Goal: Task Accomplishment & Management: Complete application form

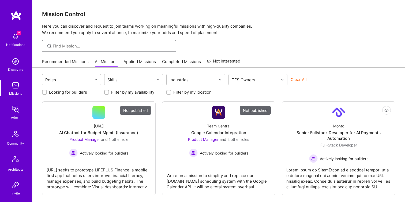
click at [72, 45] on input at bounding box center [112, 46] width 119 height 6
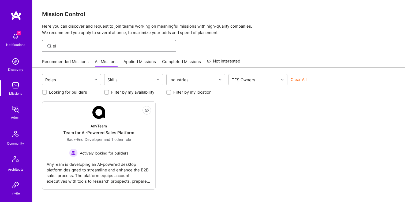
type input "e"
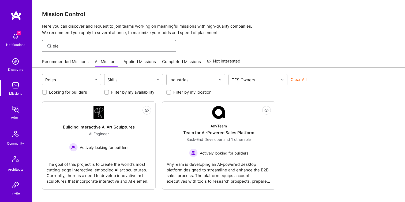
type input "ele"
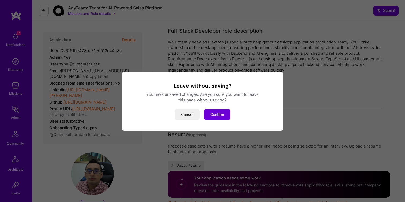
select select "NI"
click at [218, 114] on button "Confirm" at bounding box center [217, 114] width 27 height 11
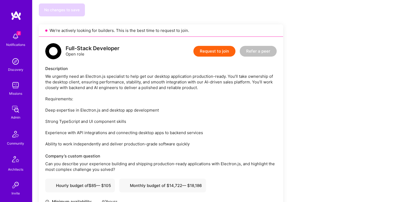
scroll to position [770, 0]
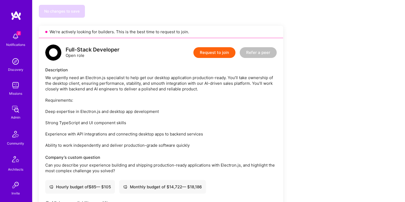
click at [73, 75] on div "We urgently need an Electron.js specialist to help get our desktop application …" at bounding box center [160, 111] width 231 height 73
click at [84, 75] on div "We urgently need an Electron.js specialist to help get our desktop application …" at bounding box center [160, 111] width 231 height 73
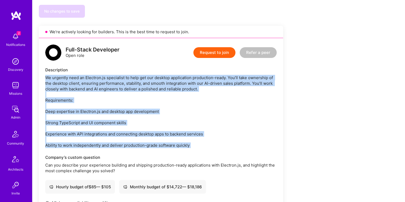
drag, startPoint x: 45, startPoint y: 39, endPoint x: 201, endPoint y: 113, distance: 172.5
click at [201, 113] on div "Full-Stack Developer Open role Request to join Refer a peer Description We urge…" at bounding box center [161, 158] width 244 height 240
copy div "We urgently need an Electron.js specialist to help get our desktop application …"
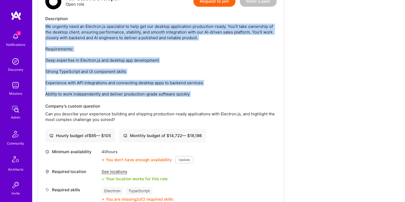
scroll to position [820, 0]
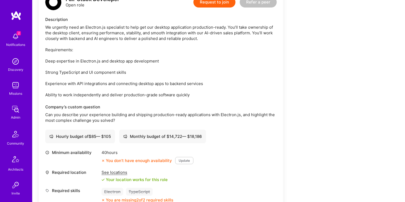
click at [136, 169] on div "See locations Your location works for this role" at bounding box center [135, 175] width 66 height 13
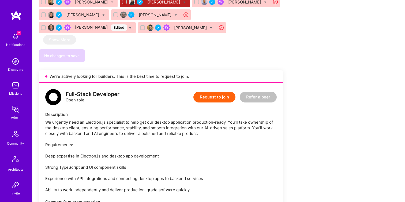
scroll to position [735, 0]
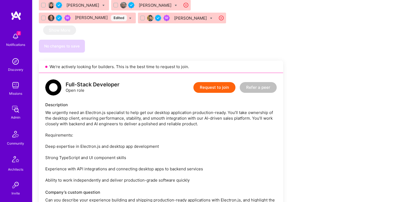
drag, startPoint x: 133, startPoint y: 113, endPoint x: 62, endPoint y: 50, distance: 94.7
click at [62, 73] on div "Full-Stack Developer Open role Request to join Refer a peer Description We urge…" at bounding box center [161, 193] width 244 height 240
copy div "Full-Stack Developer Open role Request to join Refer a peer Description We urge…"
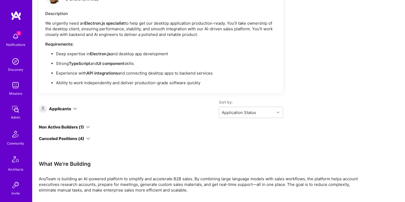
scroll to position [1322, 0]
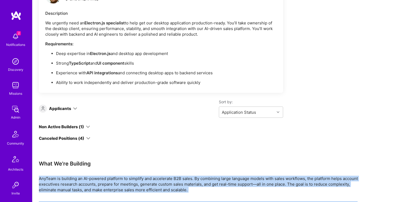
drag, startPoint x: 286, startPoint y: 182, endPoint x: 34, endPoint y: 133, distance: 256.6
copy div "AnyTeam is building an AI-powered platform to simplify and accelerate B2B sales…"
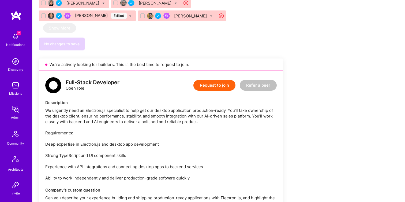
scroll to position [737, 0]
click at [192, 108] on div "We urgently need an Electron.js specialist to help get our desktop application …" at bounding box center [160, 144] width 231 height 73
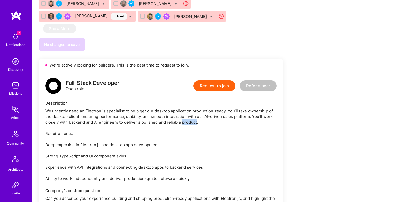
click at [192, 108] on div "We urgently need an Electron.js specialist to help get our desktop application …" at bounding box center [160, 144] width 231 height 73
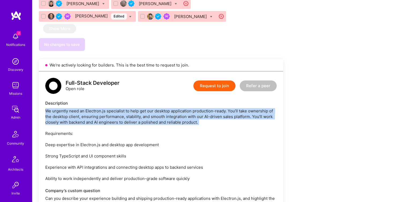
click at [192, 108] on div "We urgently need an Electron.js specialist to help get our desktop application …" at bounding box center [160, 144] width 231 height 73
click at [172, 108] on div "We urgently need an Electron.js specialist to help get our desktop application …" at bounding box center [160, 144] width 231 height 73
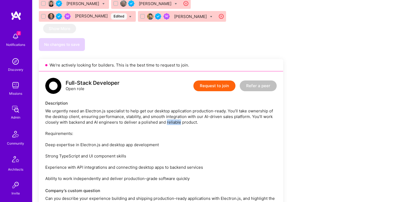
click at [172, 108] on div "We urgently need an Electron.js specialist to help get our desktop application …" at bounding box center [160, 144] width 231 height 73
click at [189, 108] on div "We urgently need an Electron.js specialist to help get our desktop application …" at bounding box center [160, 144] width 231 height 73
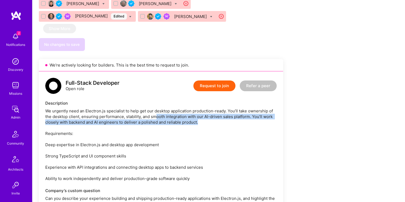
drag, startPoint x: 202, startPoint y: 84, endPoint x: 157, endPoint y: 78, distance: 45.6
click at [157, 108] on div "We urgently need an Electron.js specialist to help get our desktop application …" at bounding box center [160, 144] width 231 height 73
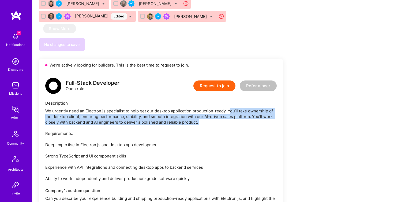
drag, startPoint x: 231, startPoint y: 71, endPoint x: 231, endPoint y: 90, distance: 18.5
click at [231, 108] on div "We urgently need an Electron.js specialist to help get our desktop application …" at bounding box center [160, 144] width 231 height 73
copy div "ou’ll take ownership of the desktop client, ensuring performance, stability, an…"
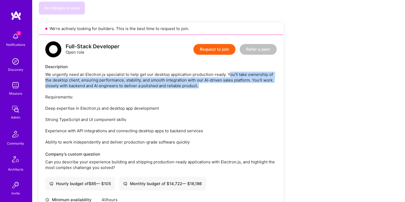
scroll to position [780, 0]
